Goal: Download file/media

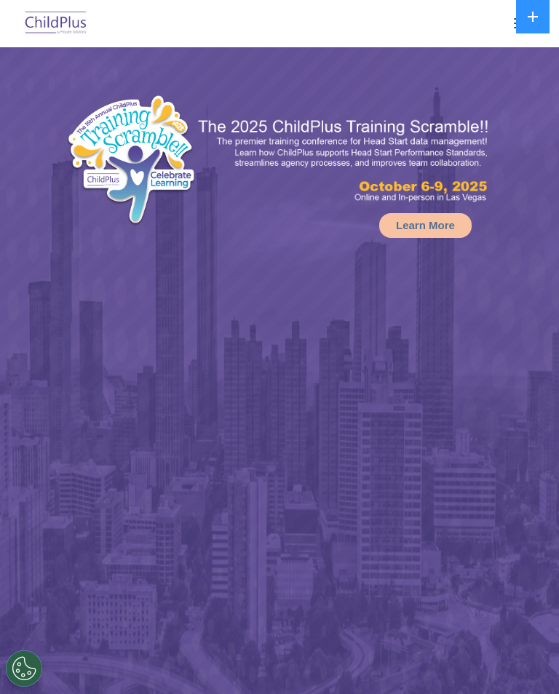
select select "MEDIUM"
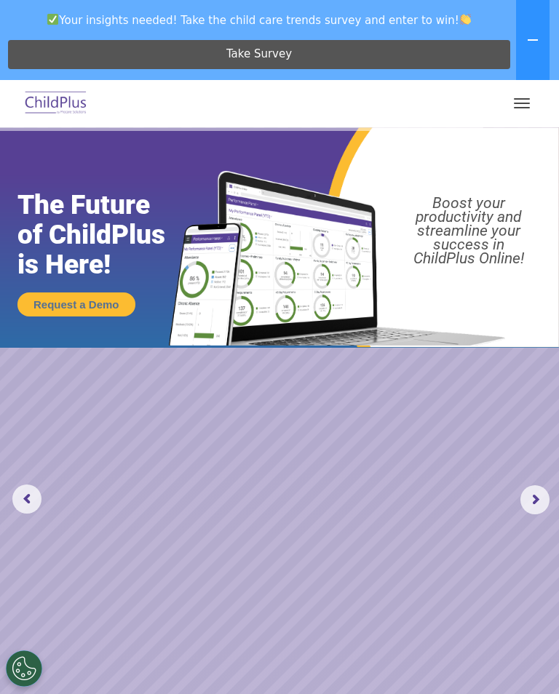
click at [514, 109] on button "button" at bounding box center [521, 103] width 31 height 23
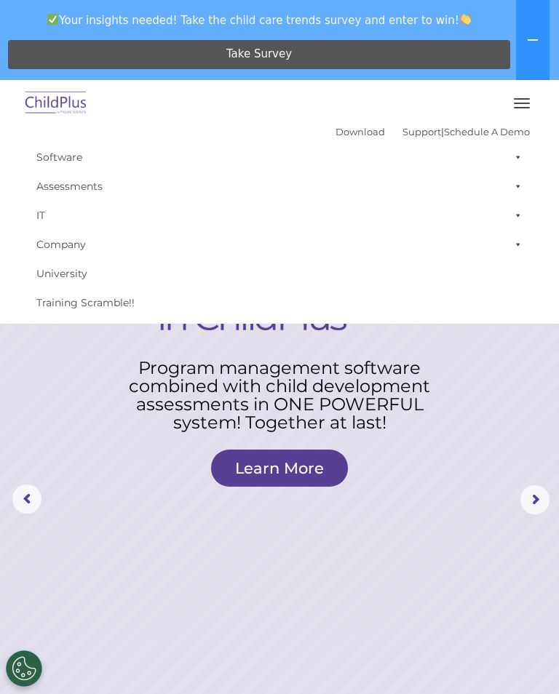
click at [76, 159] on link "Software" at bounding box center [279, 157] width 501 height 29
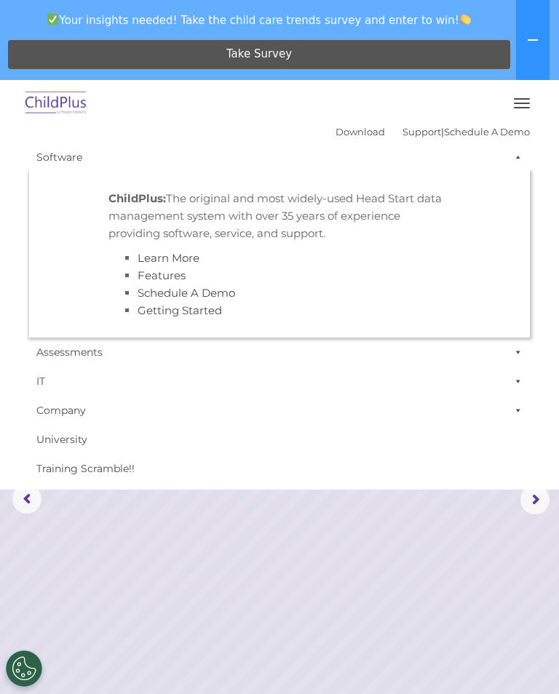
click at [237, 370] on link "IT" at bounding box center [279, 381] width 501 height 29
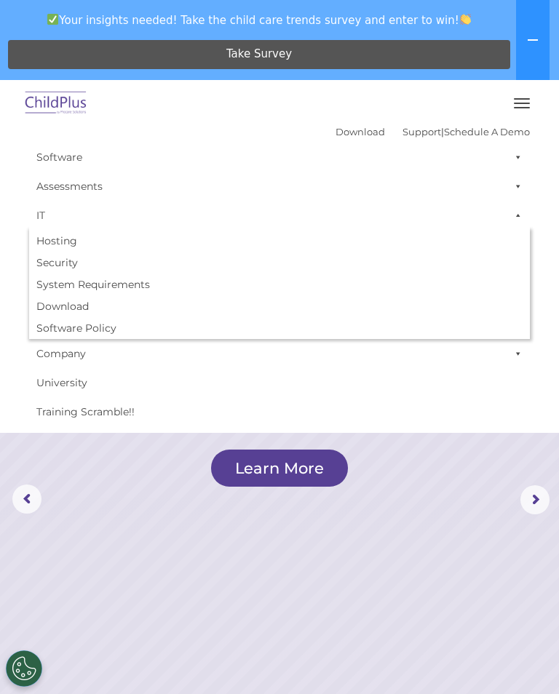
click at [89, 195] on link "Assessments" at bounding box center [279, 186] width 501 height 29
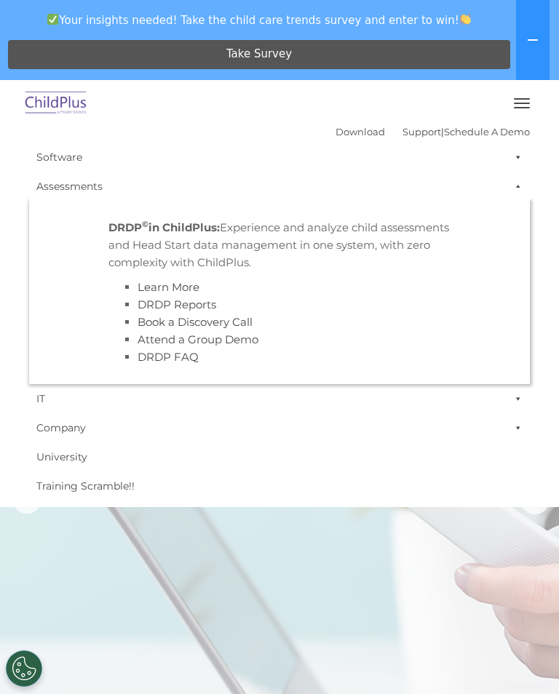
click at [204, 426] on link "Company" at bounding box center [279, 427] width 501 height 29
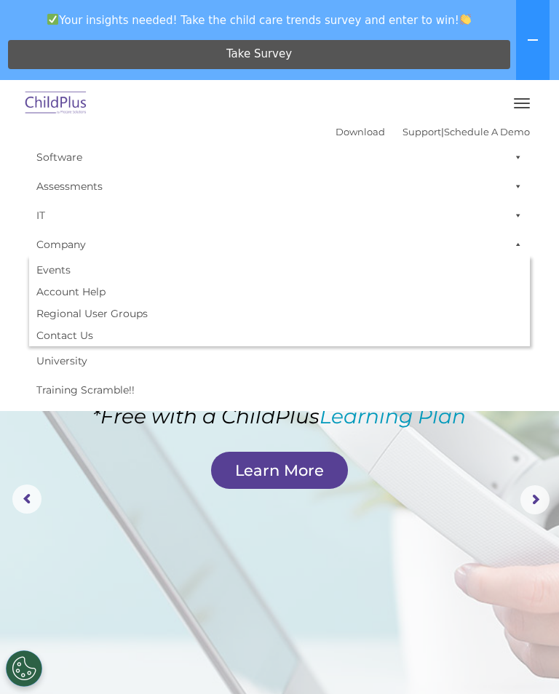
click at [78, 249] on link "Company" at bounding box center [279, 244] width 501 height 29
click at [512, 108] on button "button" at bounding box center [521, 103] width 31 height 23
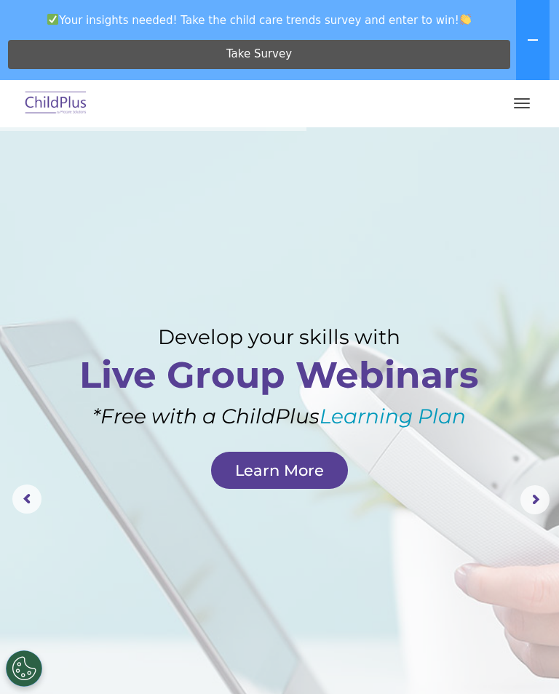
click at [515, 105] on button "button" at bounding box center [521, 103] width 31 height 23
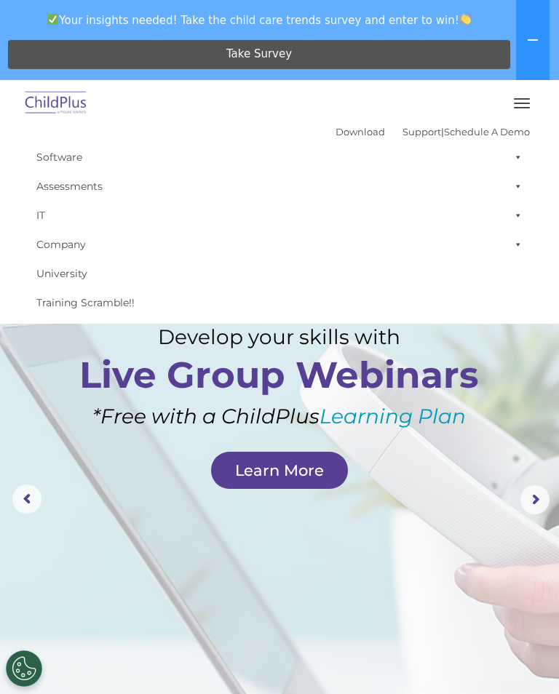
click at [343, 134] on link "Download" at bounding box center [359, 132] width 49 height 12
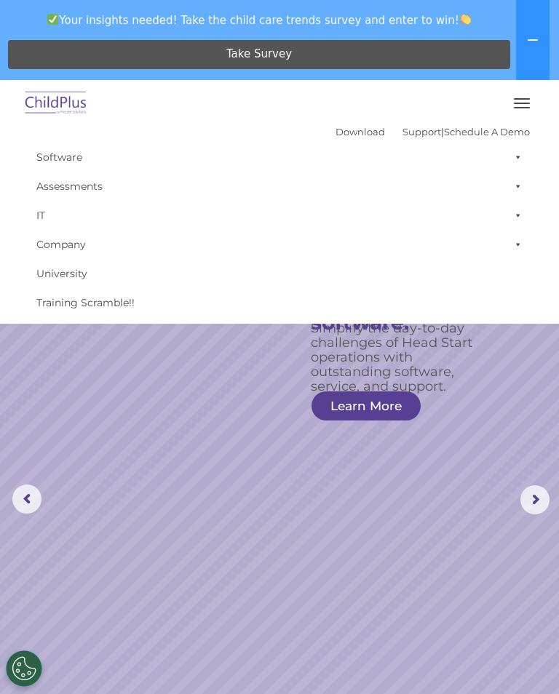
click at [338, 136] on link "Download" at bounding box center [359, 132] width 49 height 12
